Goal: Obtain resource: Download file/media

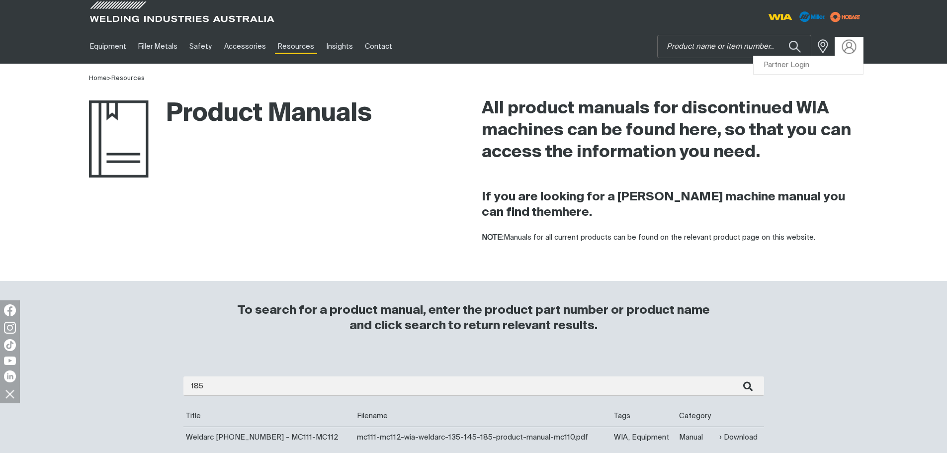
click at [845, 46] on img at bounding box center [849, 46] width 14 height 14
click at [827, 72] on link "Partner Login" at bounding box center [808, 65] width 109 height 18
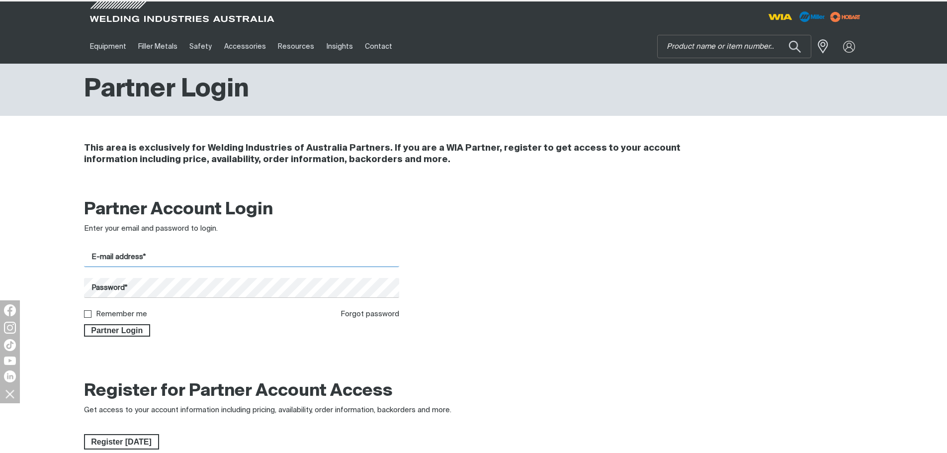
type input "[EMAIL_ADDRESS][DOMAIN_NAME]"
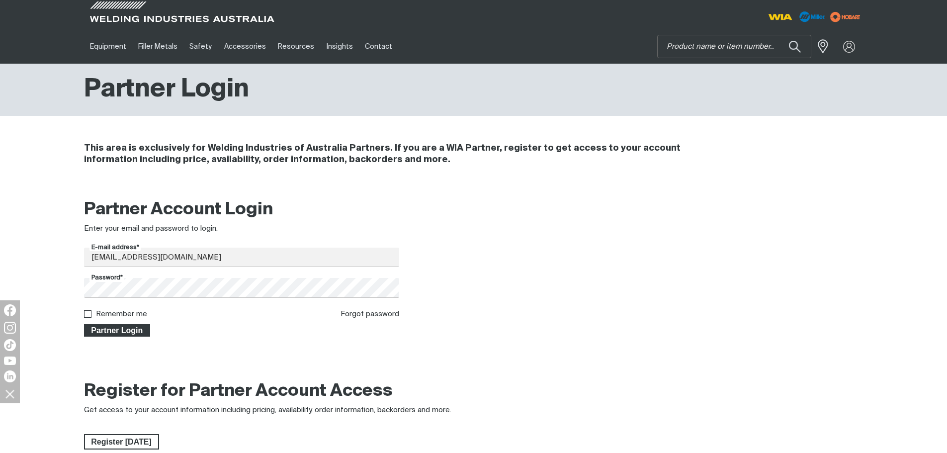
click at [137, 333] on span "Partner Login" at bounding box center [117, 330] width 65 height 13
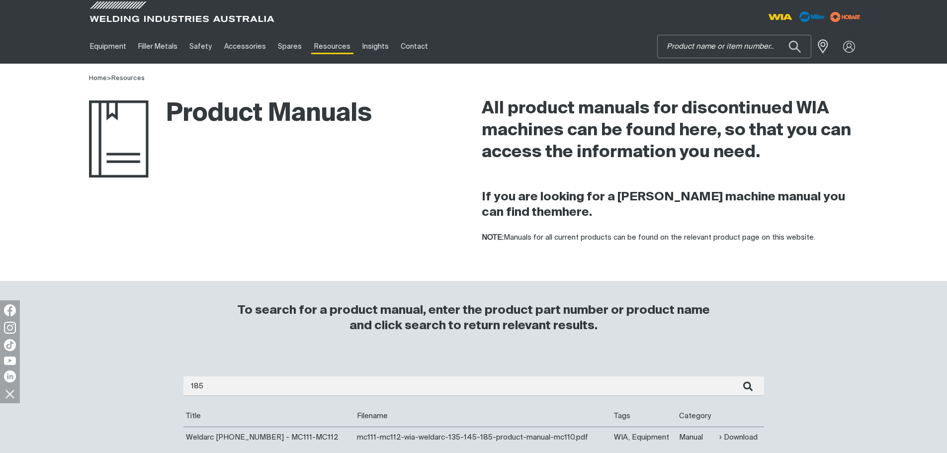
click at [711, 44] on input "Search" at bounding box center [734, 46] width 153 height 22
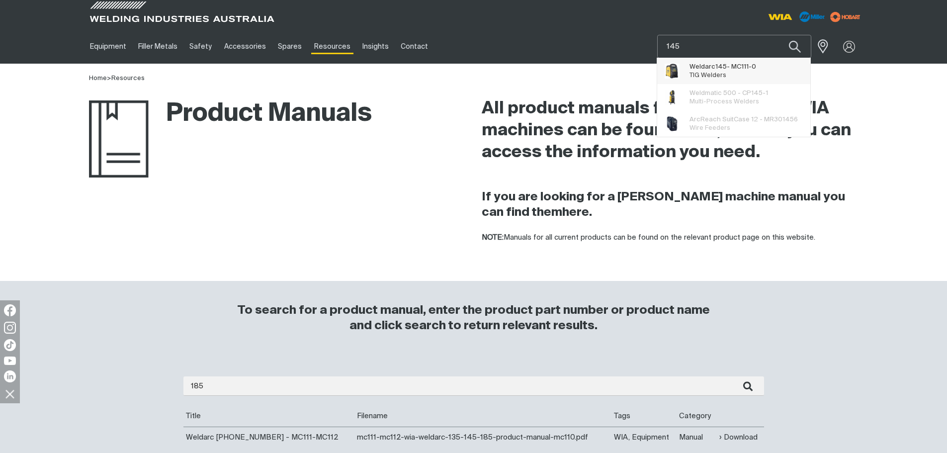
type input "145"
click at [725, 79] on span "Weldarc 145 - MC111-0 TIG Welders" at bounding box center [723, 71] width 67 height 20
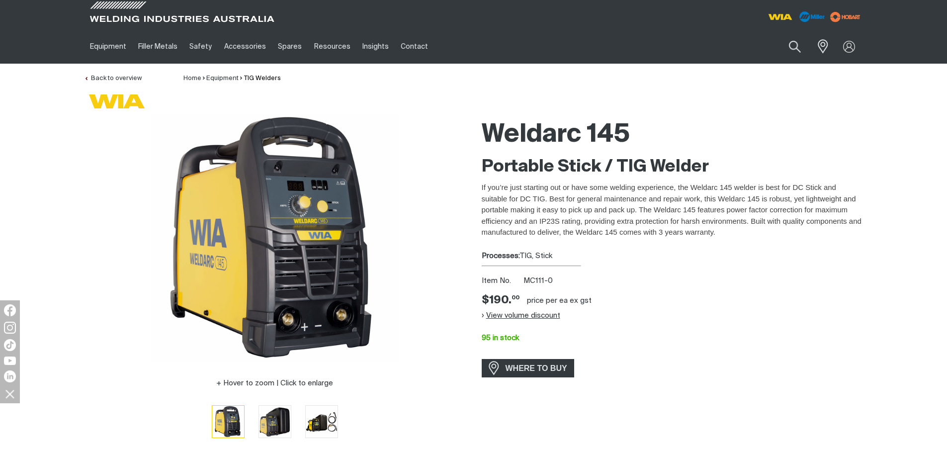
click at [529, 316] on button "View volume discount" at bounding box center [521, 316] width 79 height 16
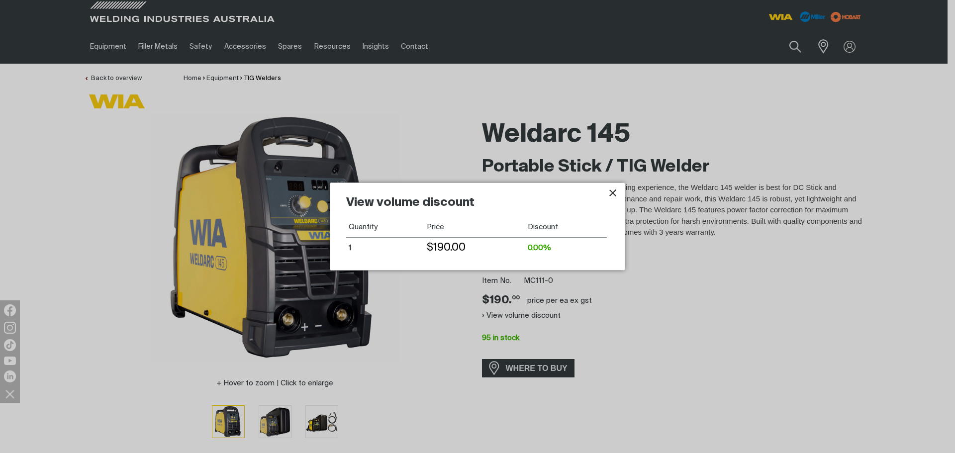
click at [613, 191] on icon "Close pop-up overlay" at bounding box center [613, 193] width 12 height 12
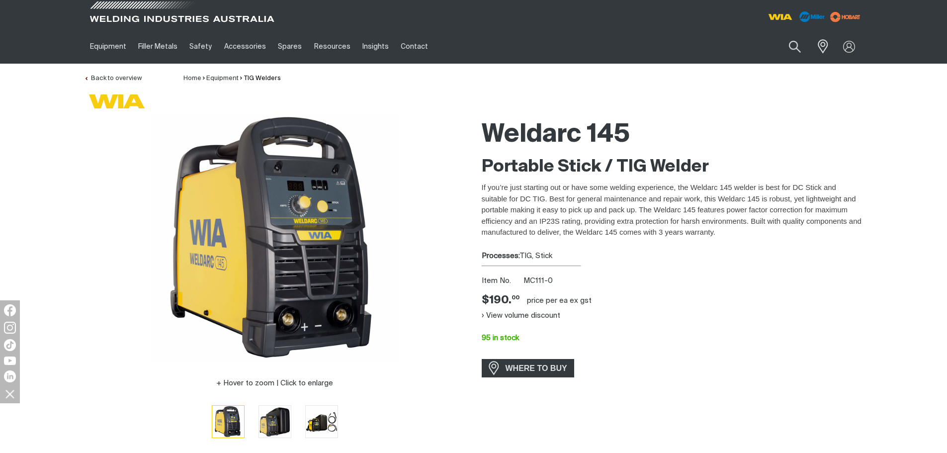
click at [140, 18] on span at bounding box center [182, 14] width 189 height 29
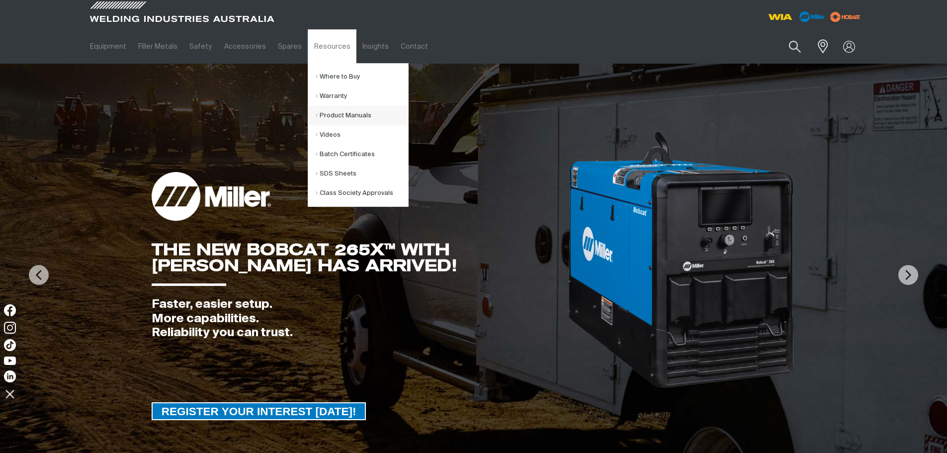
click at [348, 118] on link "Product Manuals" at bounding box center [362, 115] width 92 height 19
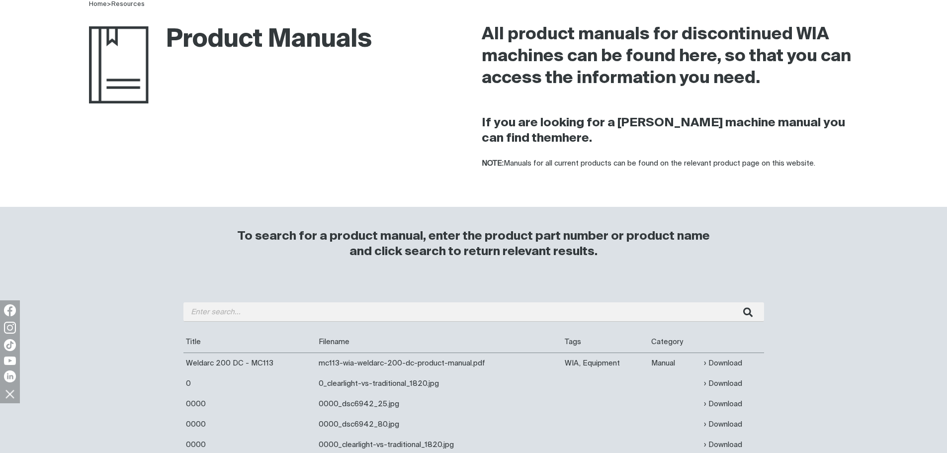
scroll to position [149, 0]
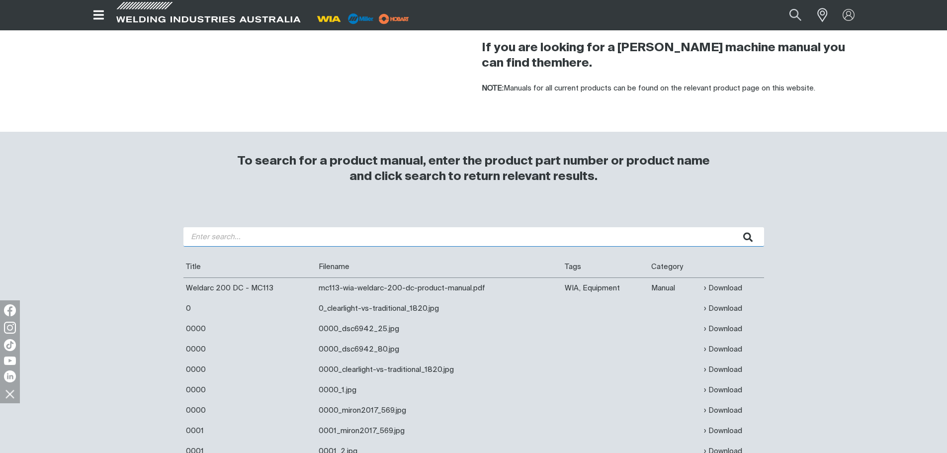
click at [242, 238] on input "search" at bounding box center [473, 236] width 581 height 19
click at [733, 227] on button "submit" at bounding box center [748, 236] width 31 height 19
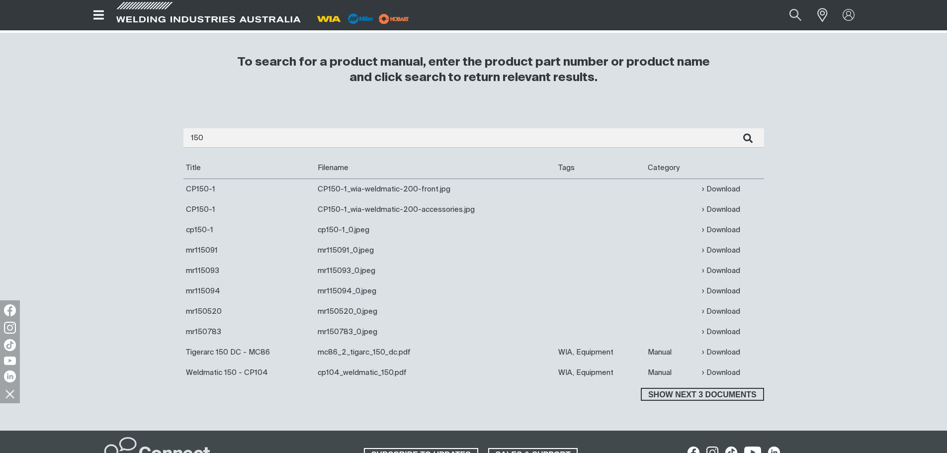
scroll to position [249, 0]
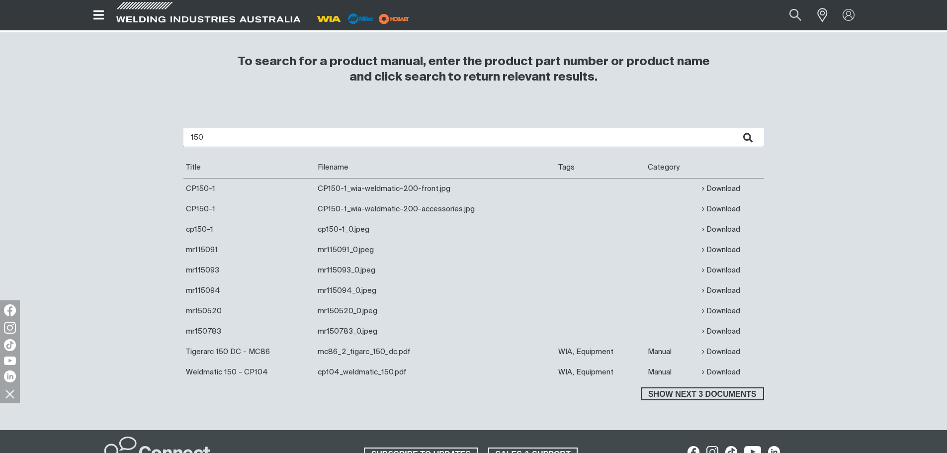
click at [217, 138] on input "150" at bounding box center [473, 137] width 581 height 19
click at [733, 128] on button "submit" at bounding box center [748, 137] width 31 height 19
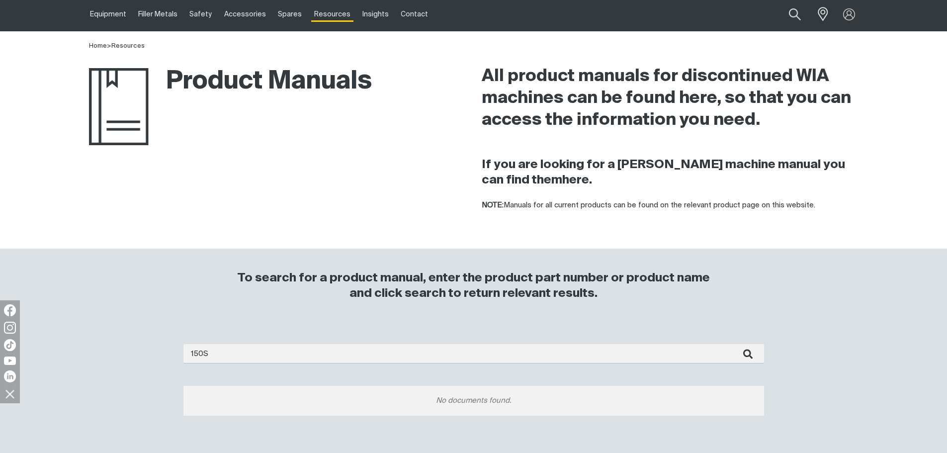
scroll to position [50, 0]
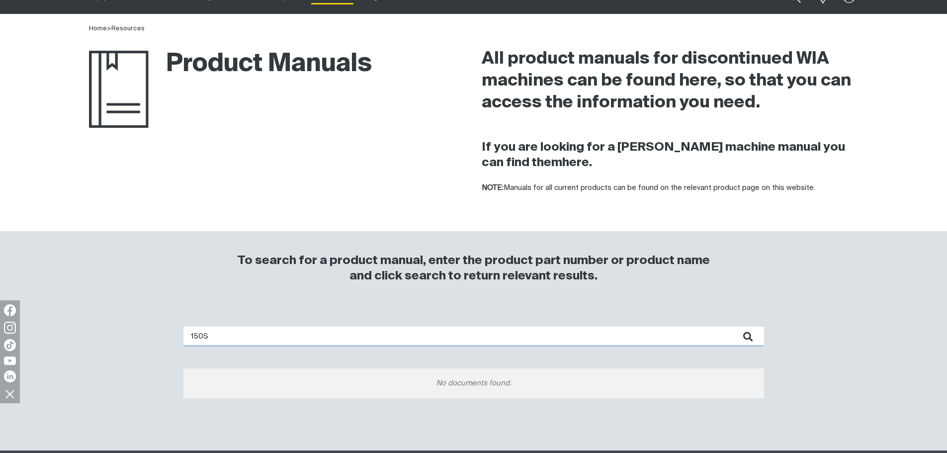
click at [218, 337] on input "150S" at bounding box center [473, 336] width 581 height 19
click at [219, 337] on input "150S" at bounding box center [473, 336] width 581 height 19
type input "150"
click at [733, 327] on button "submit" at bounding box center [748, 336] width 31 height 19
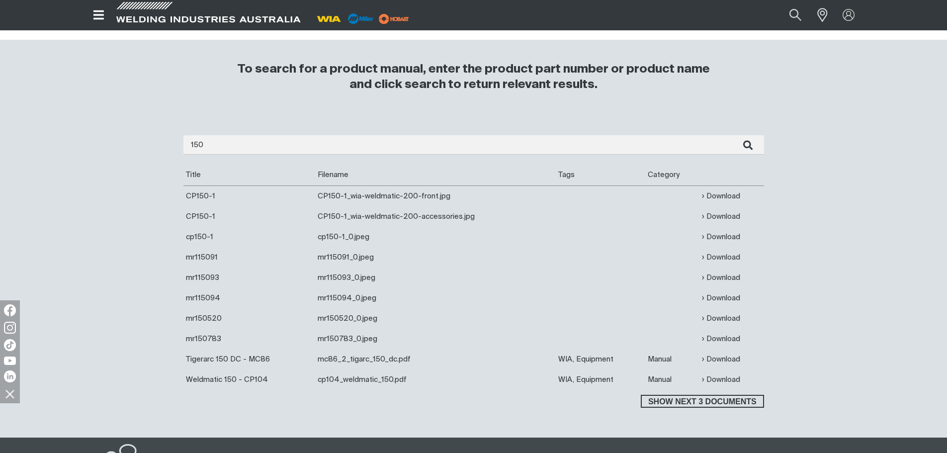
scroll to position [298, 0]
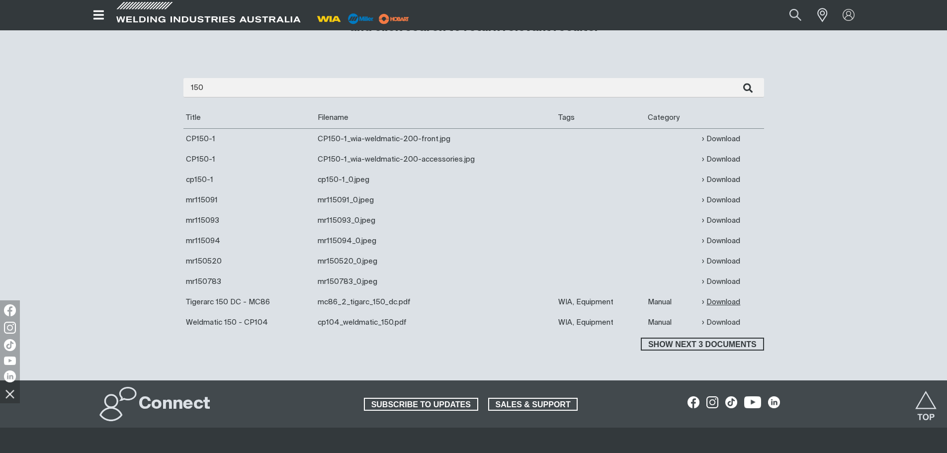
click at [728, 300] on link "Download" at bounding box center [721, 301] width 38 height 11
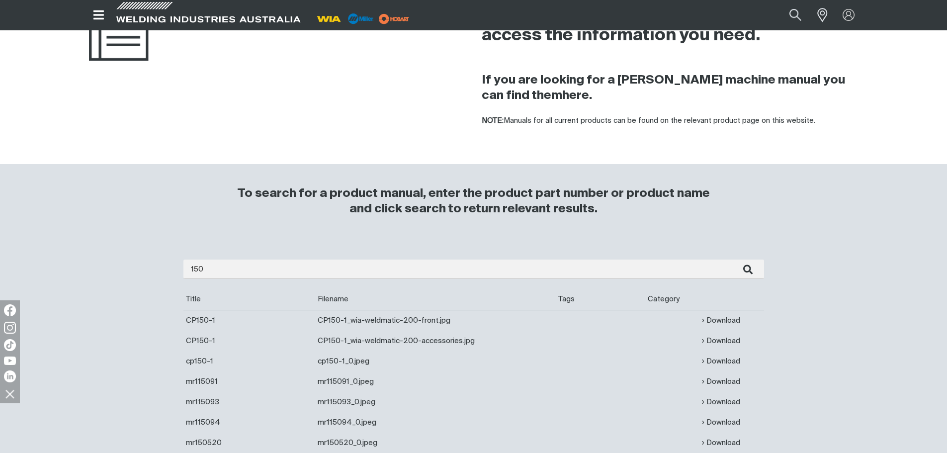
scroll to position [99, 0]
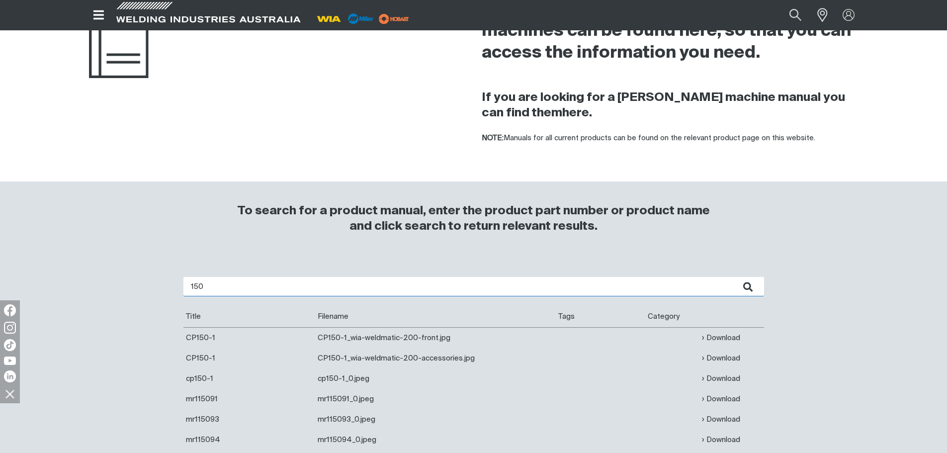
drag, startPoint x: 223, startPoint y: 281, endPoint x: 122, endPoint y: 280, distance: 100.9
click at [122, 280] on div "150 Are you looking for a product manual for a discontinued product? You're in …" at bounding box center [473, 418] width 795 height 322
type input "CP104"
click at [733, 277] on button "submit" at bounding box center [748, 286] width 31 height 19
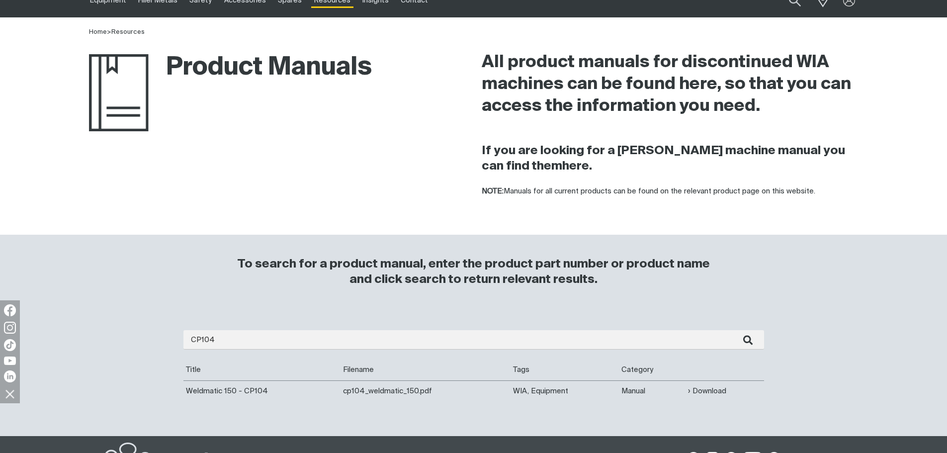
scroll to position [99, 0]
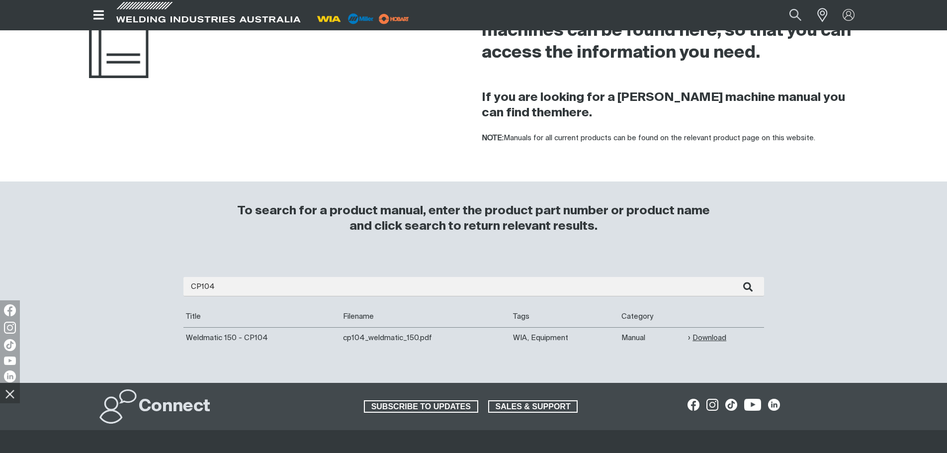
click at [706, 339] on link "Download" at bounding box center [707, 337] width 38 height 11
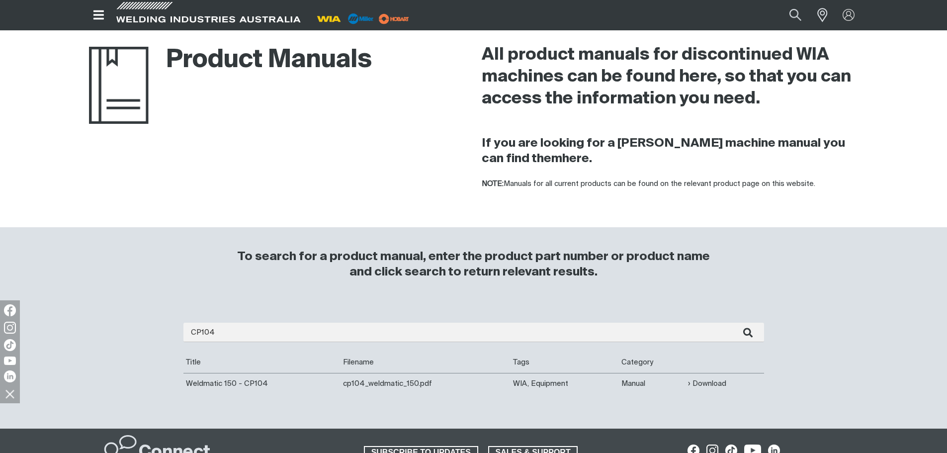
scroll to position [0, 0]
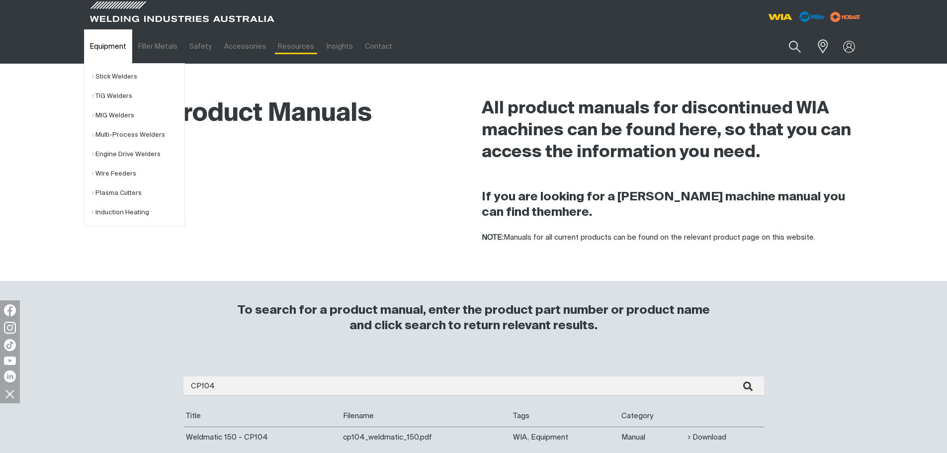
click at [100, 37] on link "Equipment" at bounding box center [108, 46] width 48 height 34
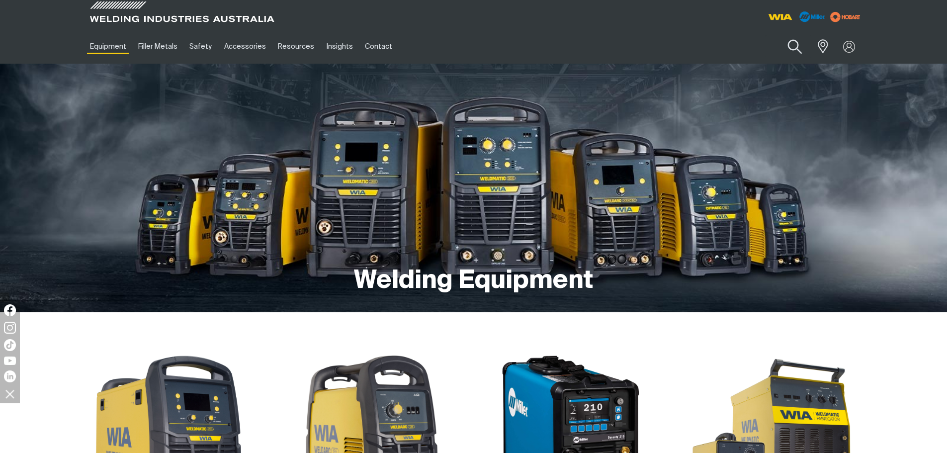
click at [799, 42] on button "Search products" at bounding box center [795, 47] width 40 height 28
click at [750, 43] on input "Search" at bounding box center [734, 46] width 153 height 22
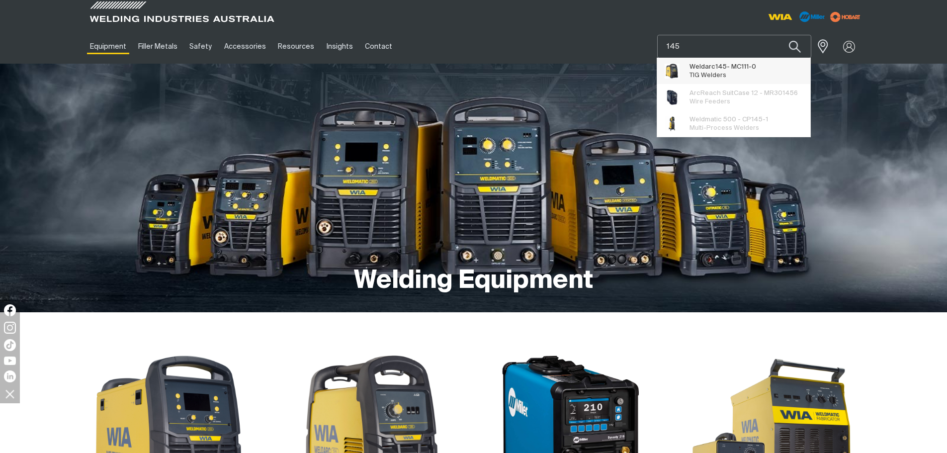
type input "145"
click at [753, 69] on span "Weldarc 145 - MC111-0" at bounding box center [723, 67] width 67 height 8
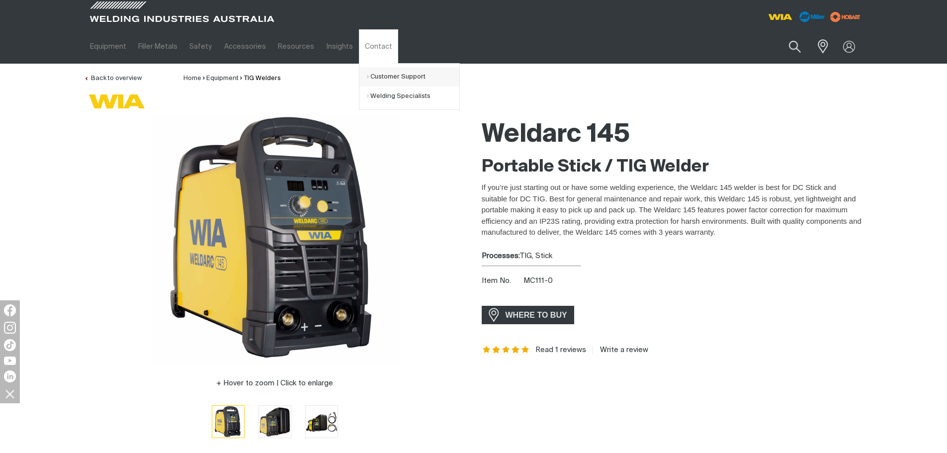
click at [387, 79] on link "Customer Support" at bounding box center [413, 76] width 92 height 19
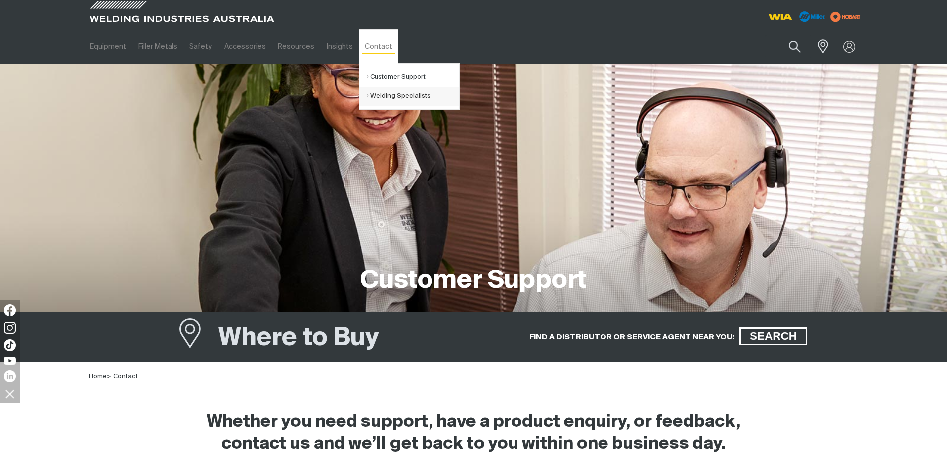
click at [377, 100] on link "Welding Specialists" at bounding box center [413, 96] width 92 height 19
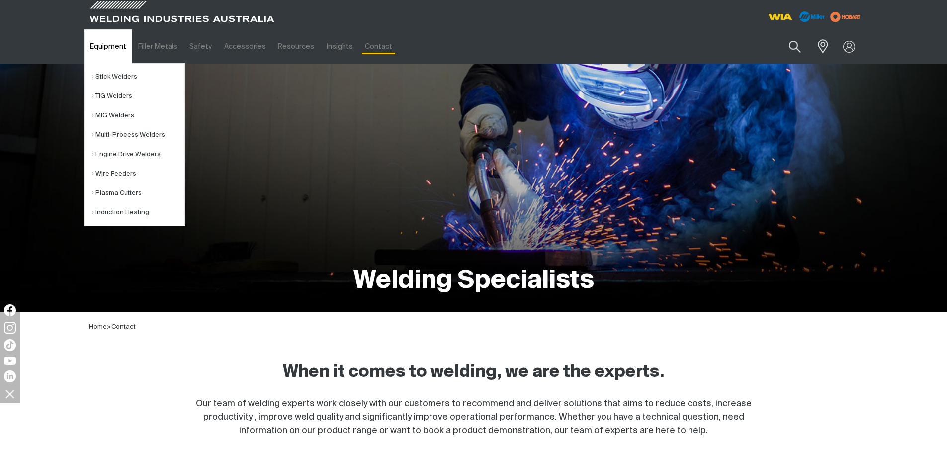
click at [103, 47] on link "Equipment" at bounding box center [108, 46] width 48 height 34
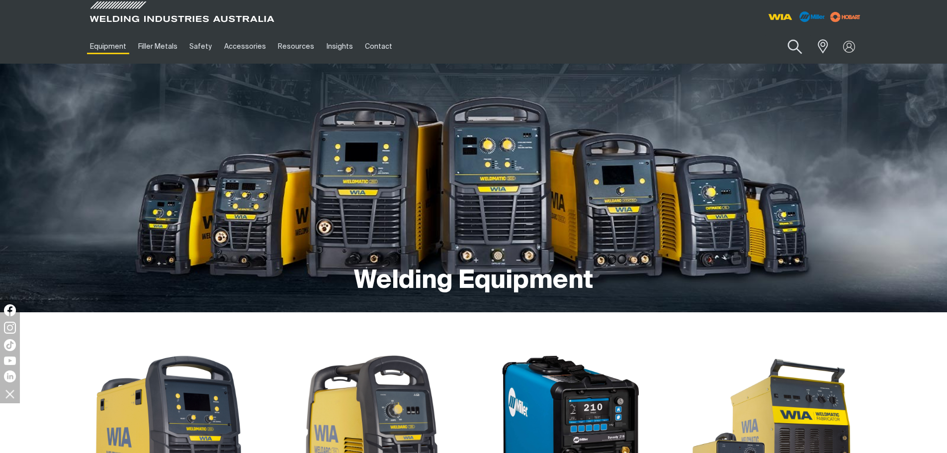
click at [798, 37] on button "Search products" at bounding box center [795, 47] width 40 height 28
click at [756, 45] on input "Search" at bounding box center [734, 46] width 153 height 22
click at [795, 44] on button "Search products" at bounding box center [795, 47] width 40 height 28
drag, startPoint x: 742, startPoint y: 46, endPoint x: 739, endPoint y: 40, distance: 6.7
click at [742, 45] on input "Search" at bounding box center [734, 46] width 153 height 22
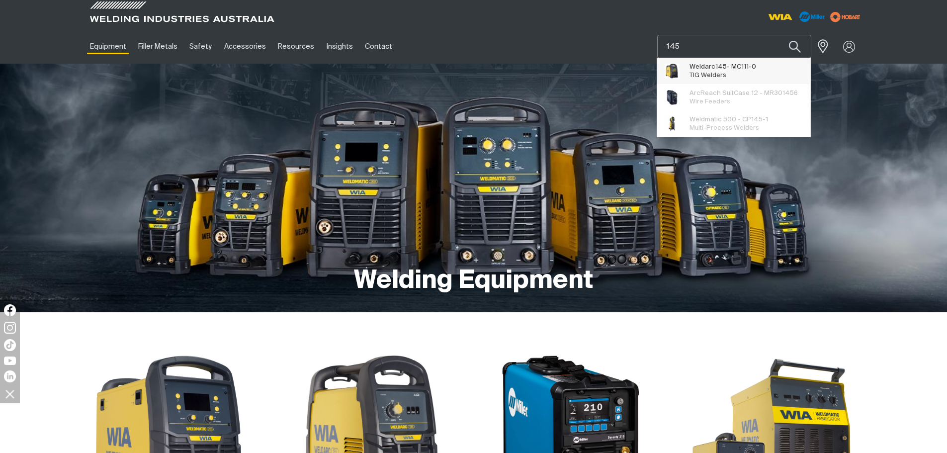
scroll to position [50, 0]
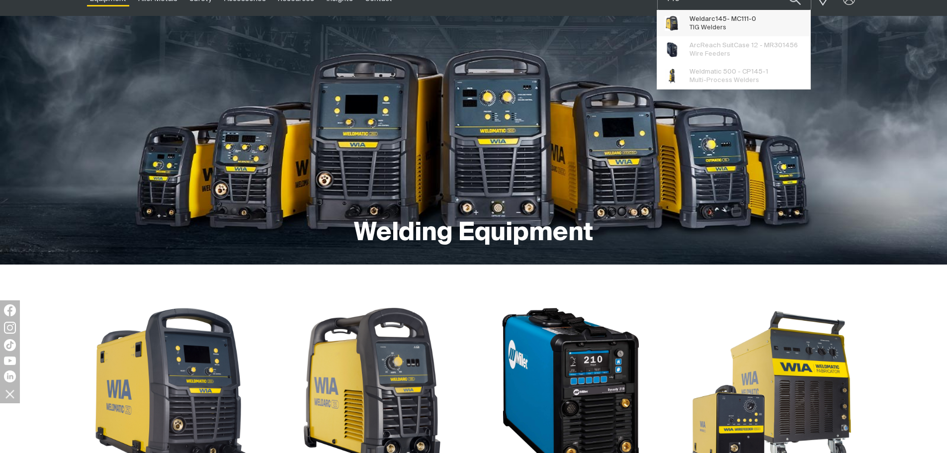
type input "145"
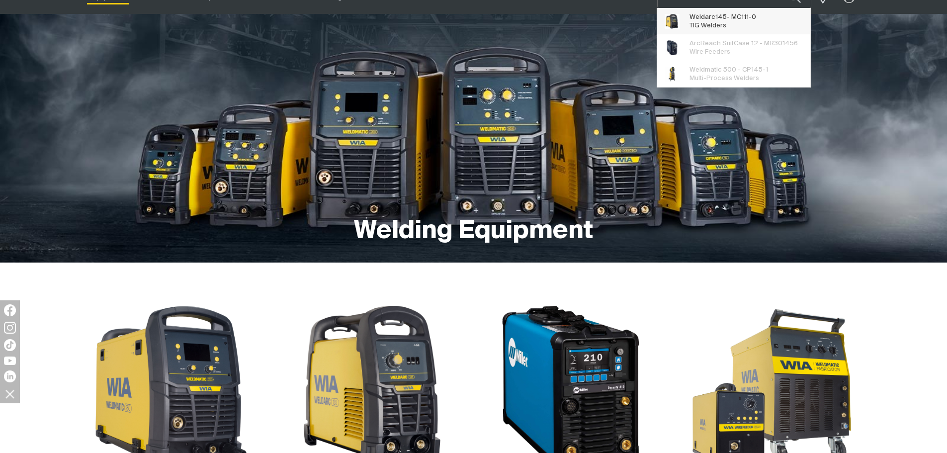
click at [701, 59] on span "ArcReach SuitCase 12 - MR30 145 6 Wire Feeders" at bounding box center [731, 47] width 148 height 26
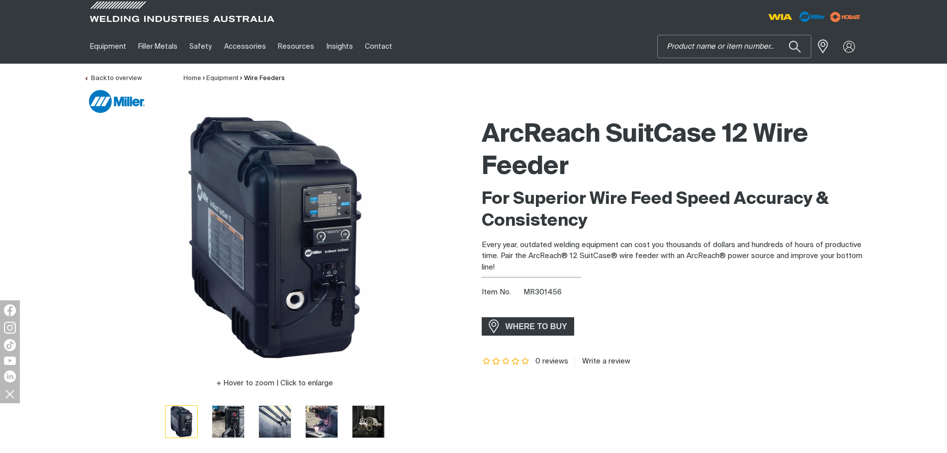
click at [716, 49] on input "Search" at bounding box center [734, 46] width 153 height 22
type input "145"
click at [778, 35] on button "Search products" at bounding box center [795, 46] width 34 height 23
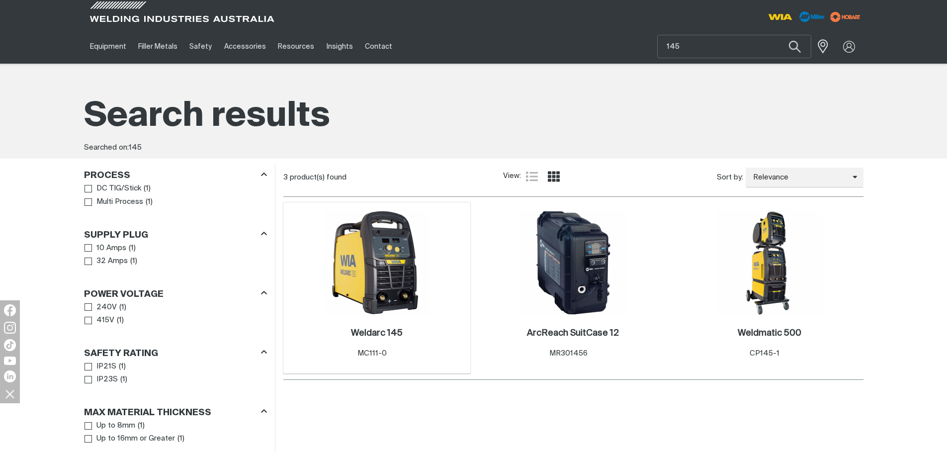
click at [371, 287] on img at bounding box center [377, 263] width 106 height 106
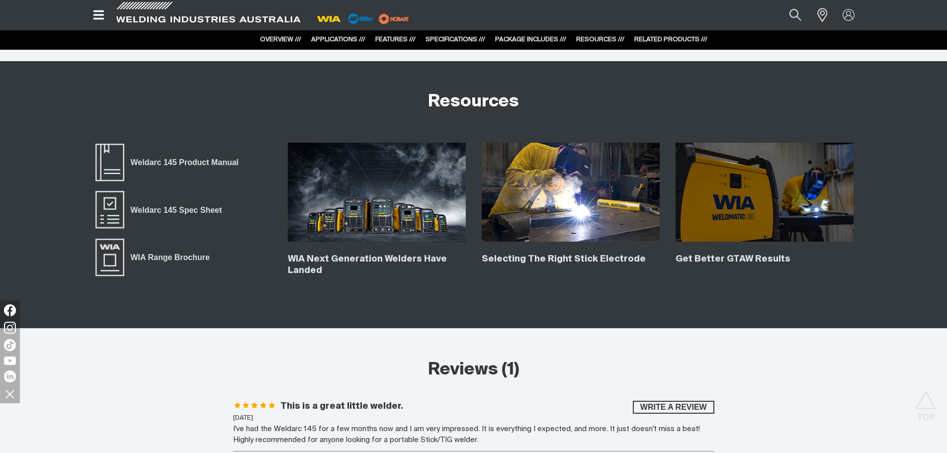
scroll to position [3580, 0]
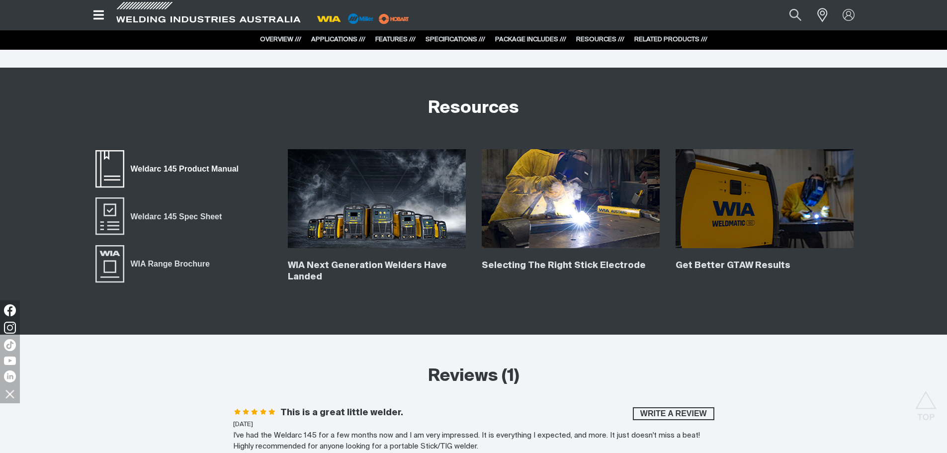
click at [212, 170] on span "Weldarc 145 Product Manual" at bounding box center [184, 169] width 121 height 13
click at [168, 172] on span "Weldarc 145 Product Manual" at bounding box center [184, 169] width 121 height 13
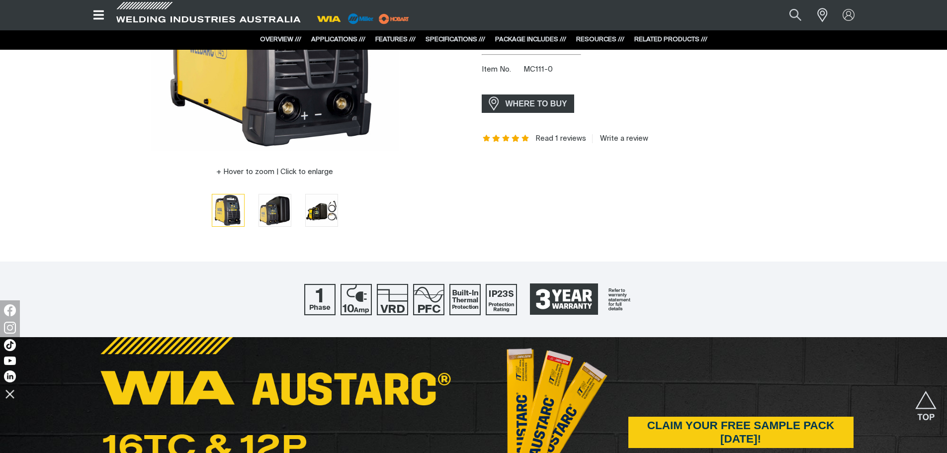
scroll to position [0, 0]
